Goal: Task Accomplishment & Management: Manage account settings

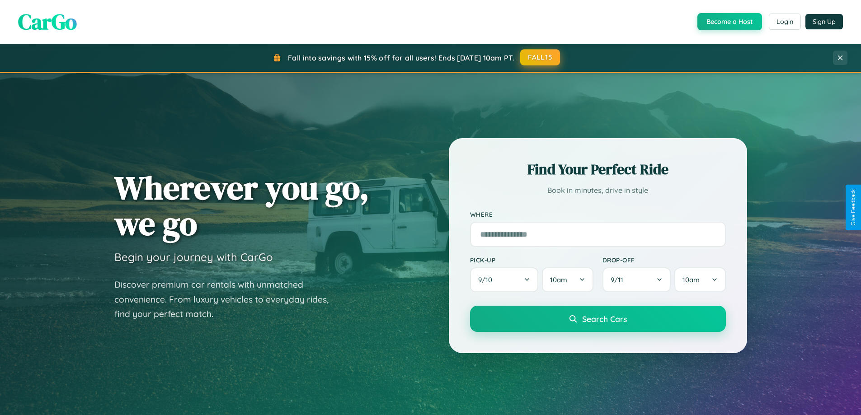
click at [540, 57] on button "FALL15" at bounding box center [540, 57] width 40 height 16
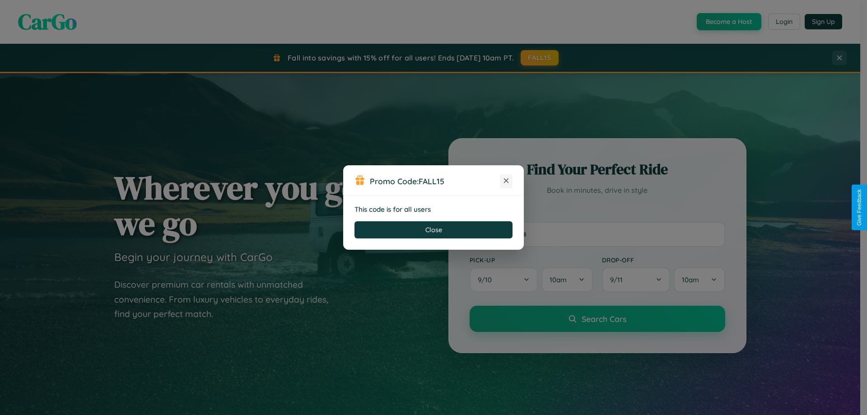
click at [506, 181] on icon at bounding box center [506, 180] width 9 height 9
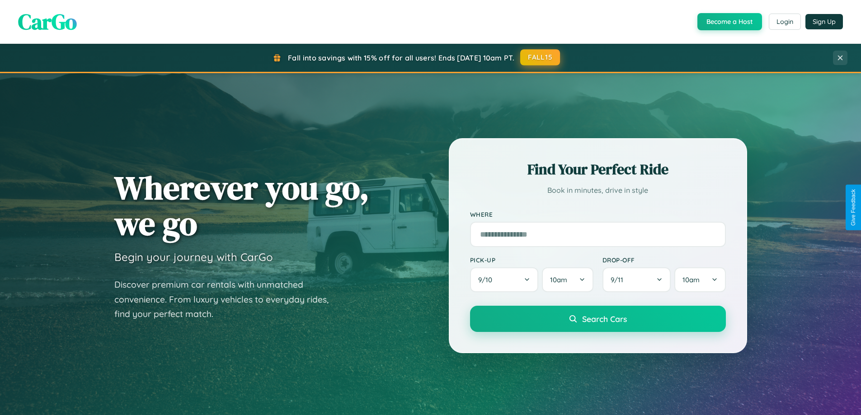
click at [540, 57] on button "FALL15" at bounding box center [540, 57] width 40 height 16
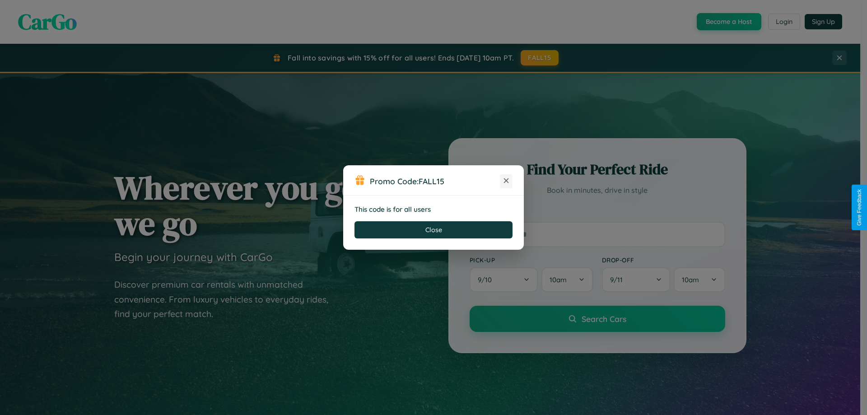
click at [506, 181] on icon at bounding box center [506, 180] width 9 height 9
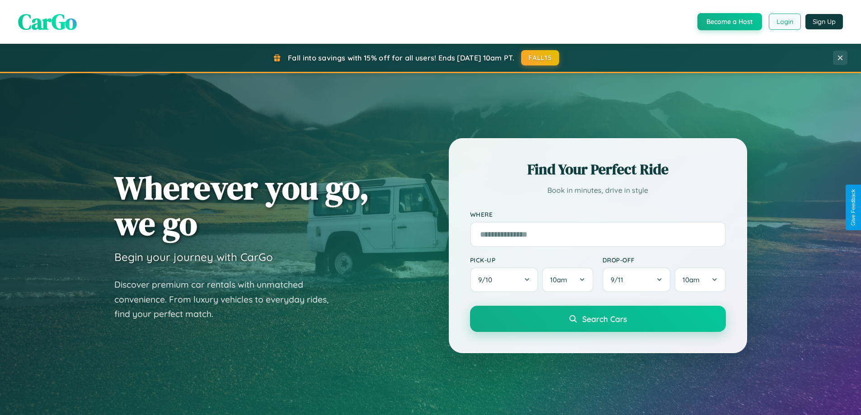
click at [784, 22] on button "Login" at bounding box center [785, 22] width 32 height 16
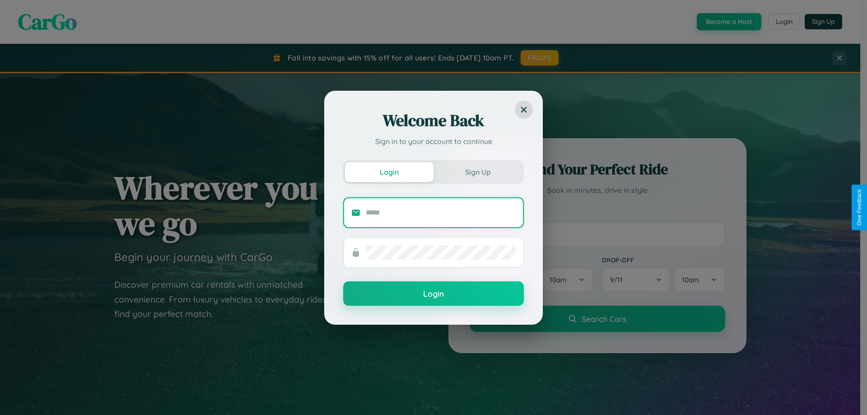
click at [441, 212] on input "text" at bounding box center [441, 213] width 150 height 14
type input "**********"
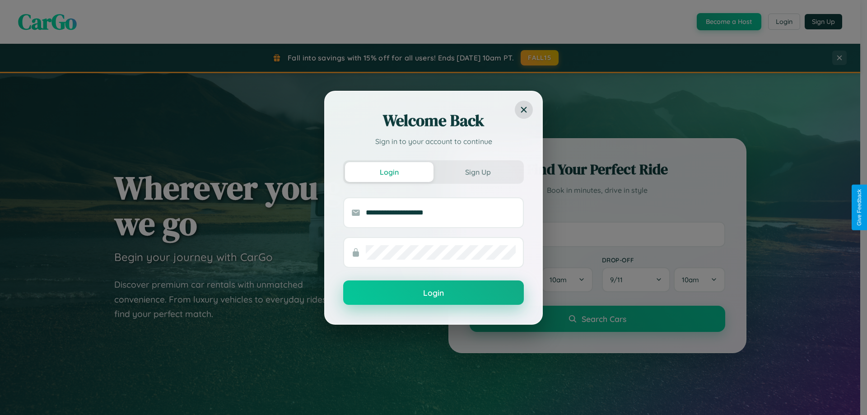
click at [434, 293] on button "Login" at bounding box center [433, 293] width 181 height 24
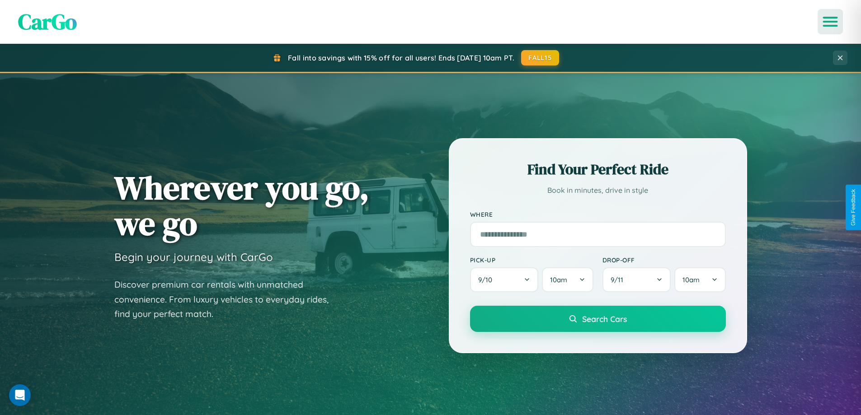
click at [830, 22] on icon "Open menu" at bounding box center [830, 22] width 13 height 8
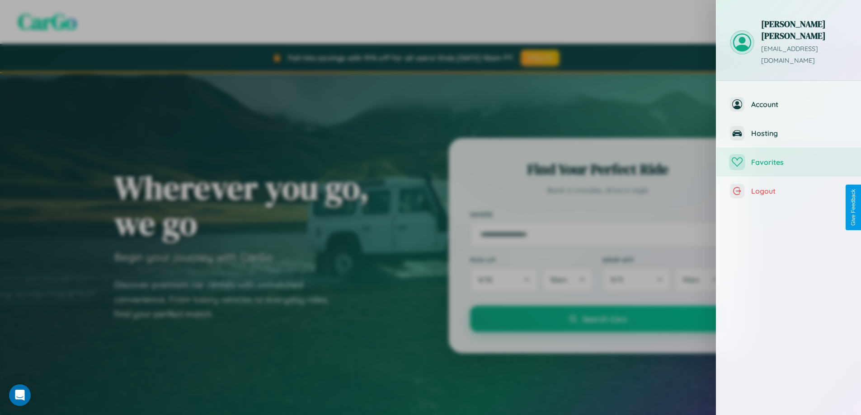
click at [788, 158] on span "Favorites" at bounding box center [799, 162] width 96 height 9
